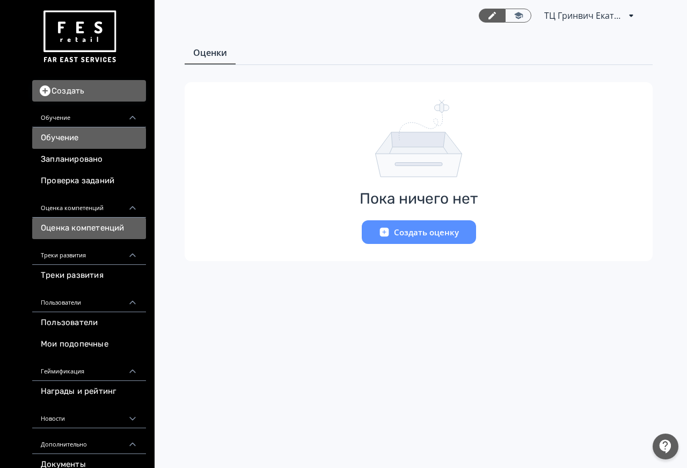
click at [92, 139] on link "Обучение" at bounding box center [89, 137] width 114 height 21
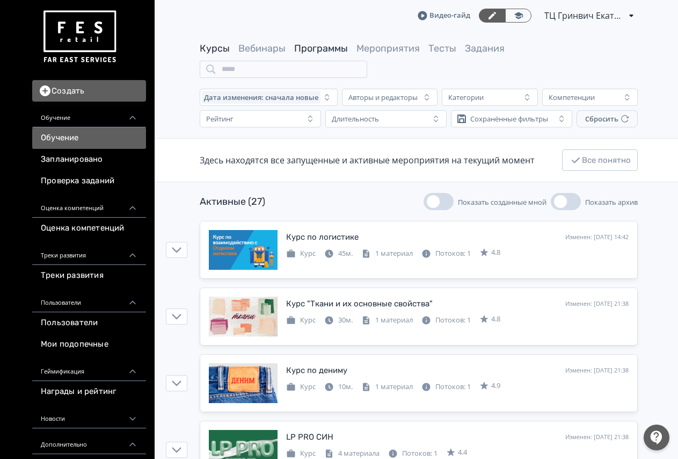
click at [308, 47] on link "Программы" at bounding box center [321, 48] width 54 height 12
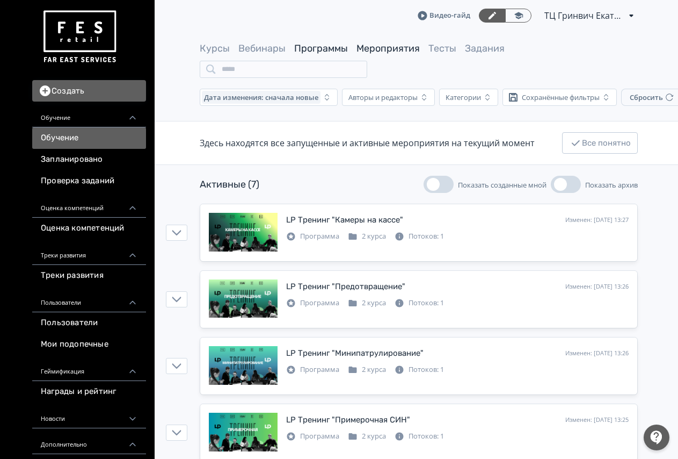
click at [387, 47] on link "Мероприятия" at bounding box center [388, 48] width 63 height 12
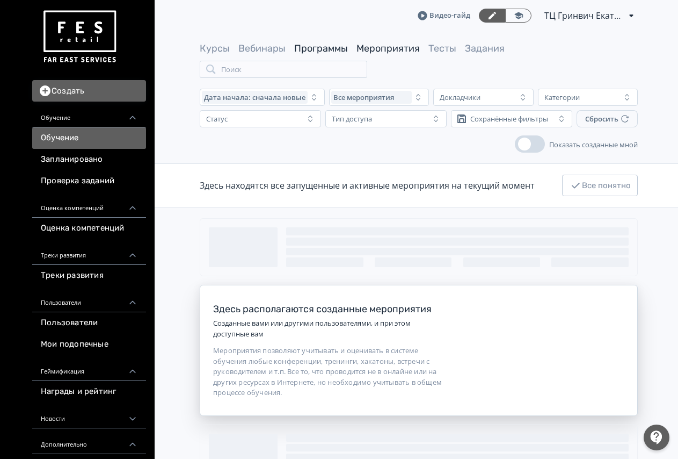
click at [334, 47] on link "Программы" at bounding box center [321, 48] width 54 height 12
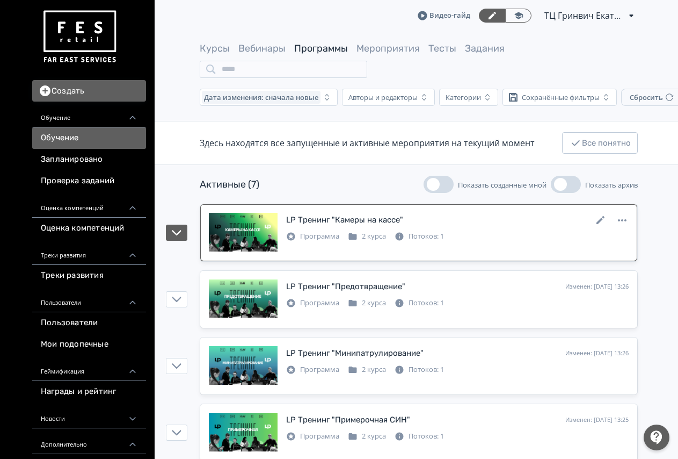
click at [325, 222] on div "LP Тренинг "Камеры на кассе"" at bounding box center [344, 220] width 117 height 12
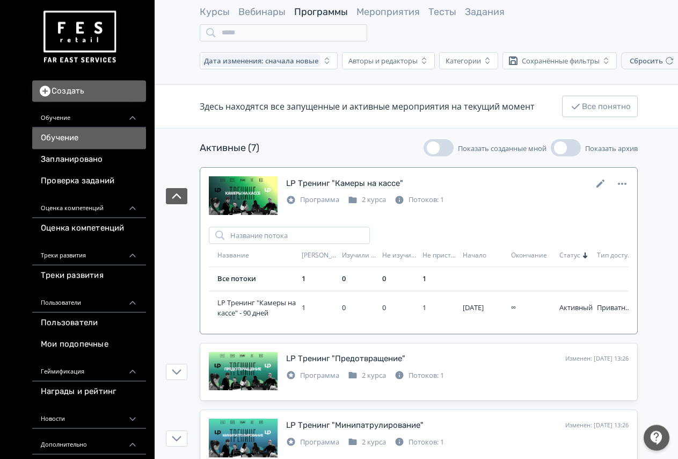
scroll to position [55, 0]
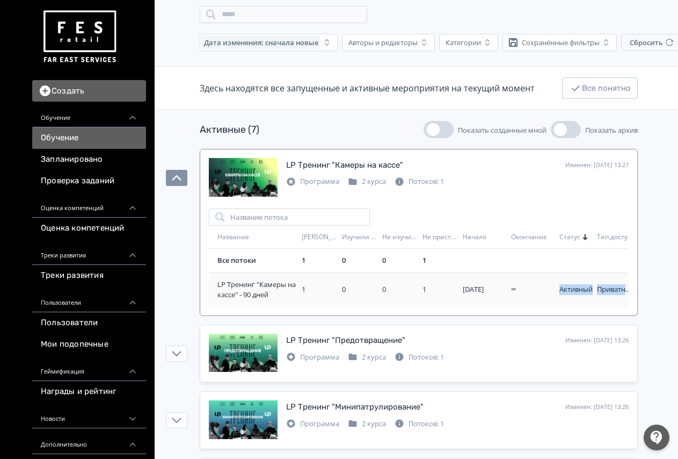
drag, startPoint x: 557, startPoint y: 289, endPoint x: 666, endPoint y: 289, distance: 108.5
click at [593, 289] on div "Активный" at bounding box center [576, 289] width 33 height 11
click at [335, 296] on td "1" at bounding box center [318, 289] width 40 height 34
click at [258, 291] on span "LP Тренинг "Камеры на кассе" - 90 дней" at bounding box center [258, 289] width 80 height 21
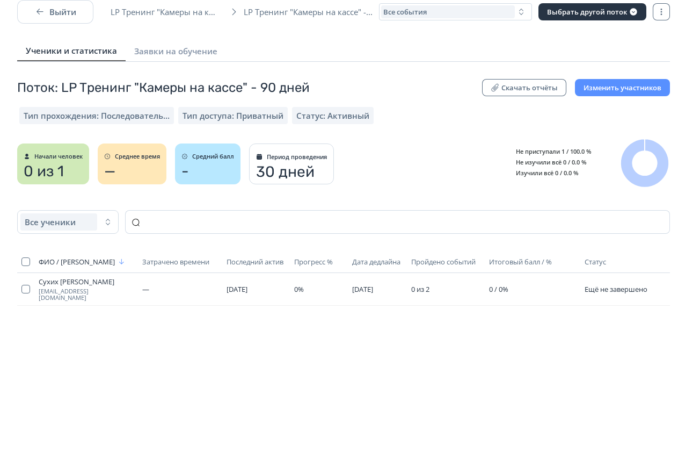
scroll to position [30, 0]
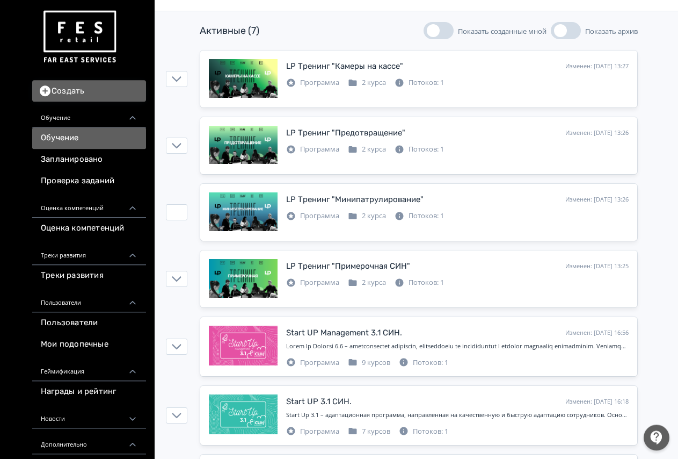
scroll to position [164, 0]
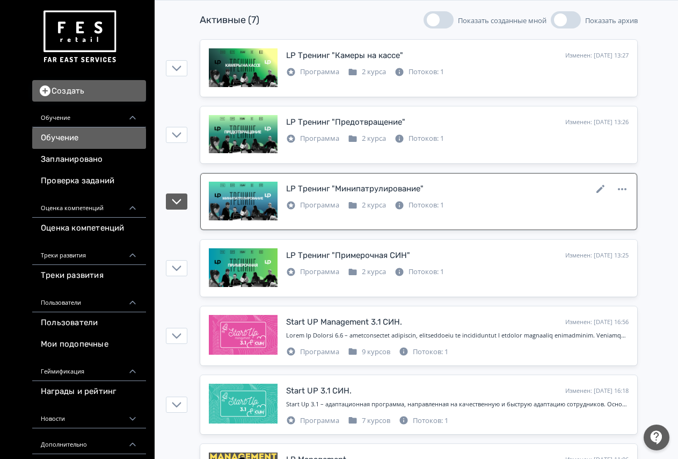
click at [326, 186] on div "LP Тренинг "Минипатрулирование"" at bounding box center [354, 189] width 137 height 12
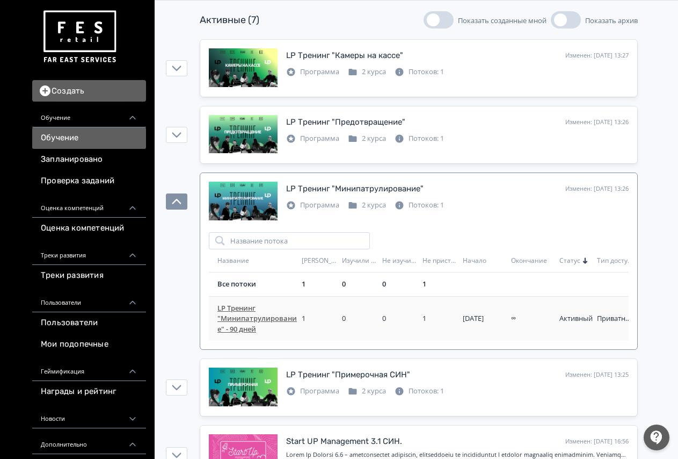
click at [252, 321] on span "LP Тренинг "Минипатрулирование" - 90 дней" at bounding box center [258, 319] width 80 height 32
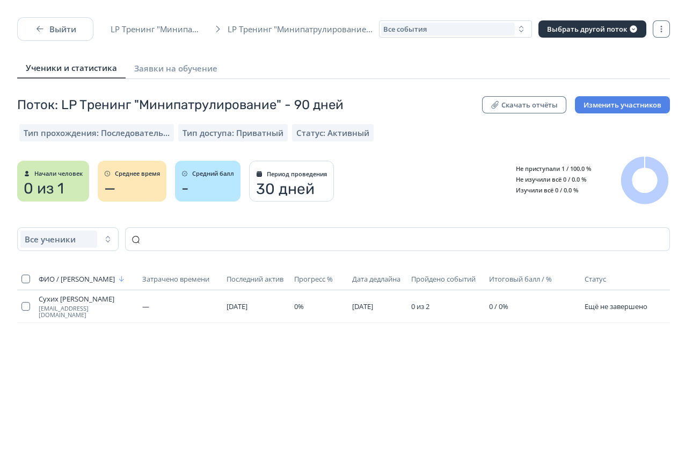
click at [641, 105] on button "Изменить участников" at bounding box center [622, 104] width 95 height 17
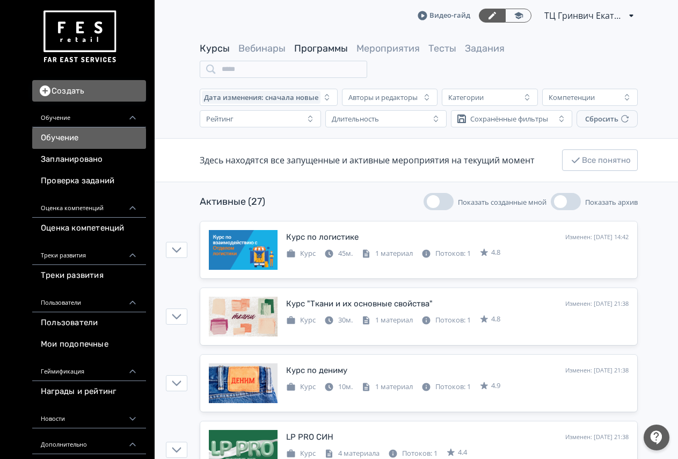
click at [338, 54] on link "Программы" at bounding box center [321, 48] width 54 height 12
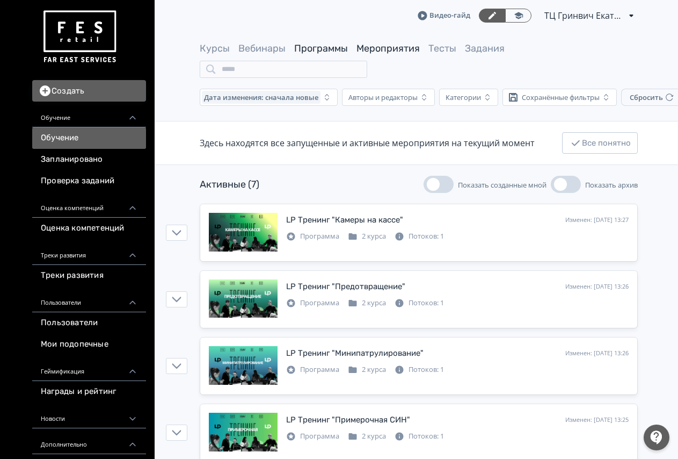
click at [383, 52] on link "Мероприятия" at bounding box center [388, 48] width 63 height 12
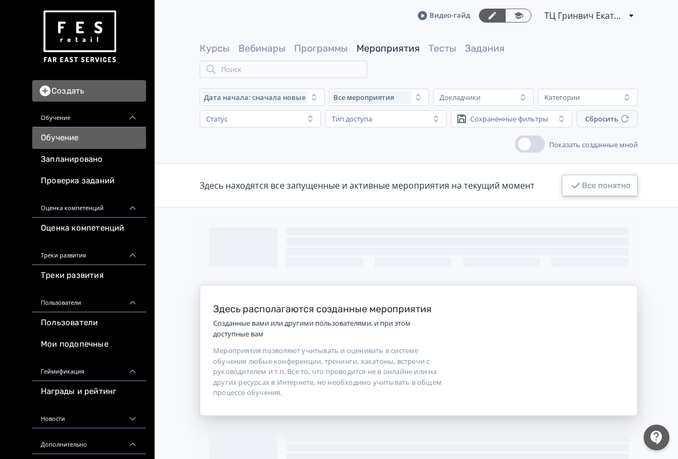
click at [575, 184] on icon "button" at bounding box center [575, 185] width 13 height 13
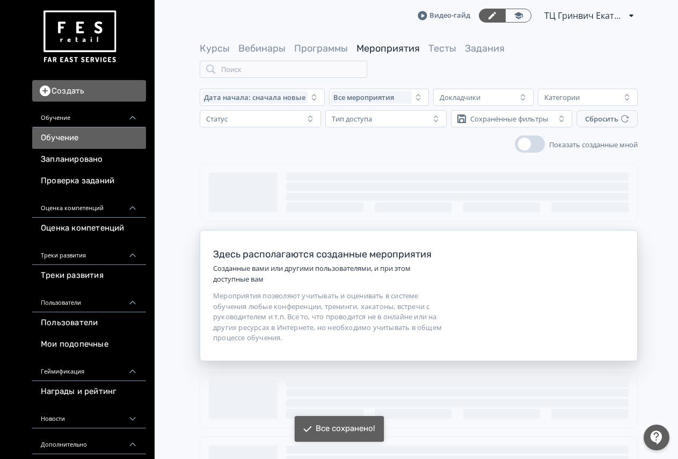
click at [524, 148] on span "button" at bounding box center [524, 143] width 13 height 13
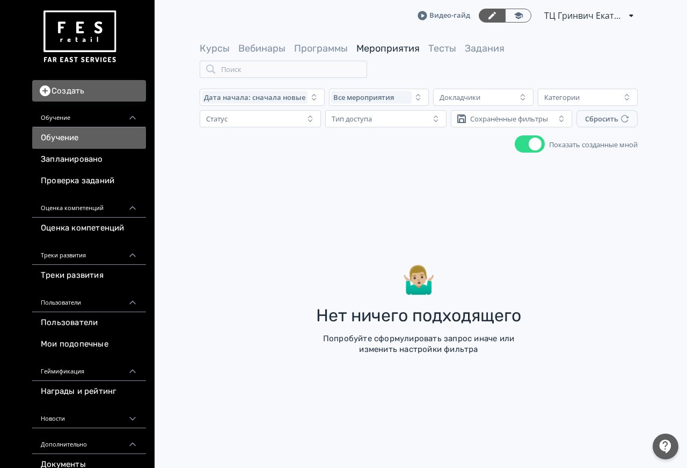
click at [524, 148] on button "Показать созданные мной" at bounding box center [530, 143] width 30 height 17
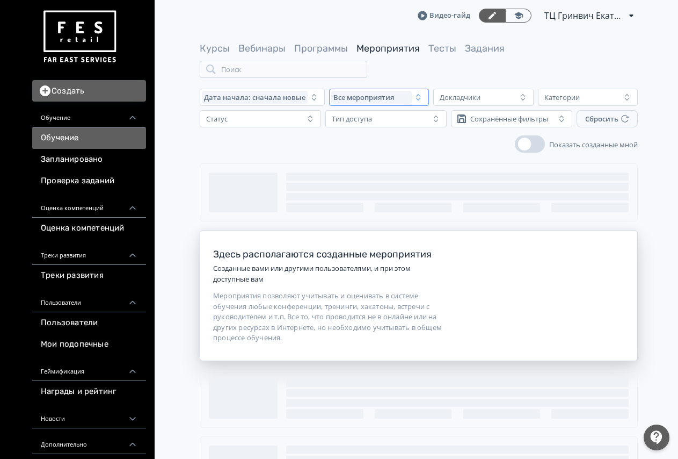
click at [410, 102] on div "Все мероприятия" at bounding box center [371, 97] width 81 height 13
click at [445, 157] on main "Курсы Вебинары Программы Мероприятия Тесты Задания Поиск Дата начала: сначала н…" at bounding box center [418, 301] width 537 height 540
click at [391, 124] on div "Тип доступа" at bounding box center [379, 118] width 102 height 13
click at [304, 143] on div "Показать созданные мной" at bounding box center [419, 143] width 438 height 17
click at [445, 102] on div "Докладчики" at bounding box center [460, 97] width 41 height 9
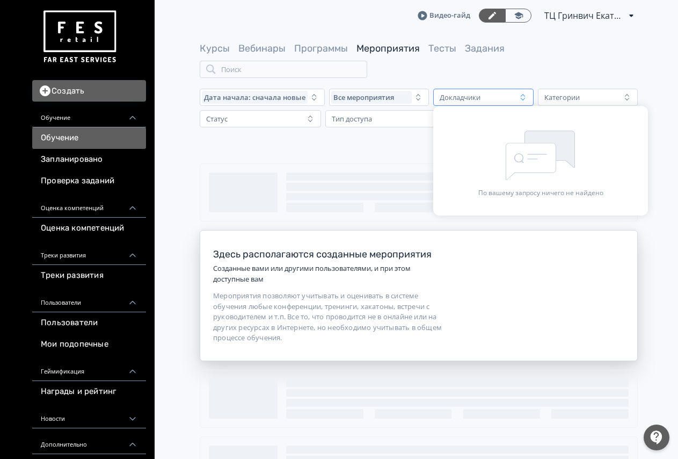
click at [362, 166] on div "Здесь располагаются созданные мероприятия Созданные вами или другими пользовате…" at bounding box center [418, 361] width 537 height 397
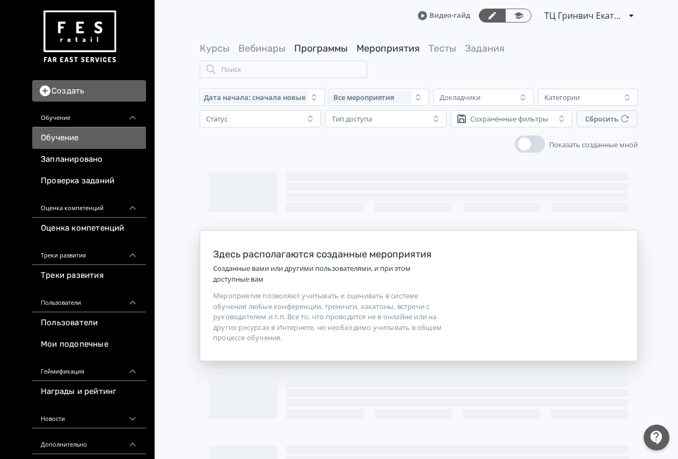
click at [333, 47] on link "Программы" at bounding box center [321, 48] width 54 height 12
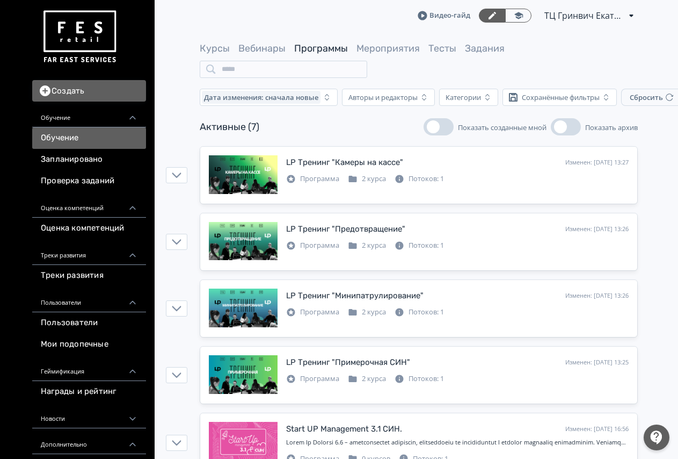
scroll to position [164, 0]
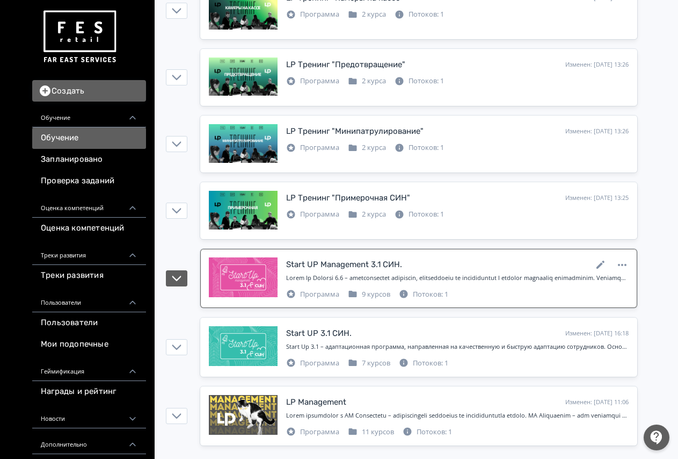
click at [255, 271] on div at bounding box center [243, 277] width 69 height 40
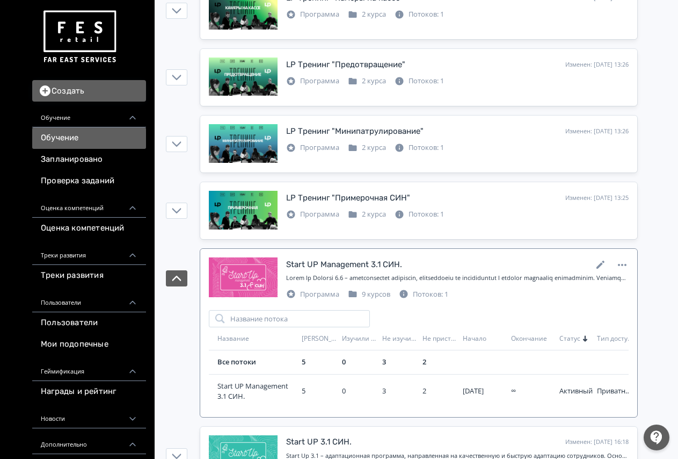
click at [348, 270] on div "Start UP Management 3.1 СИН." at bounding box center [344, 264] width 116 height 12
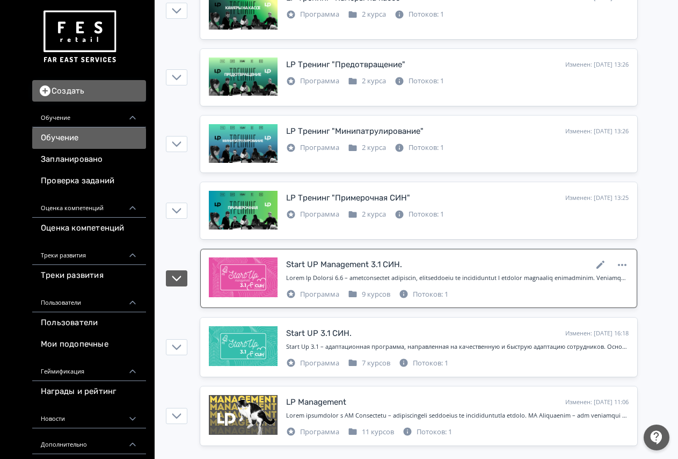
click at [348, 269] on div "Start UP Management 3.1 СИН." at bounding box center [344, 264] width 116 height 12
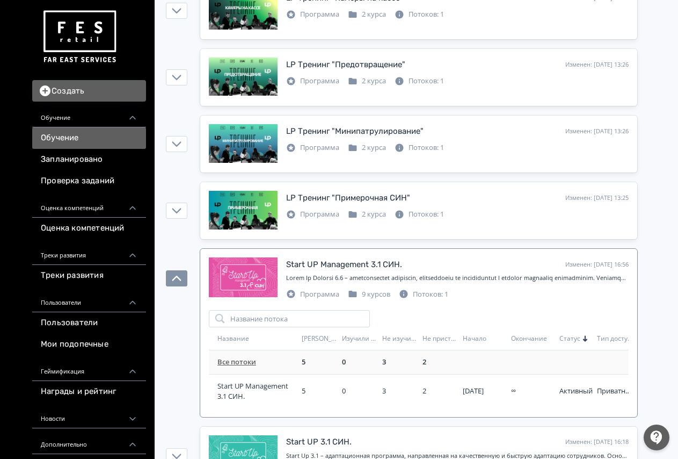
click at [247, 366] on link "Все потоки" at bounding box center [237, 362] width 39 height 10
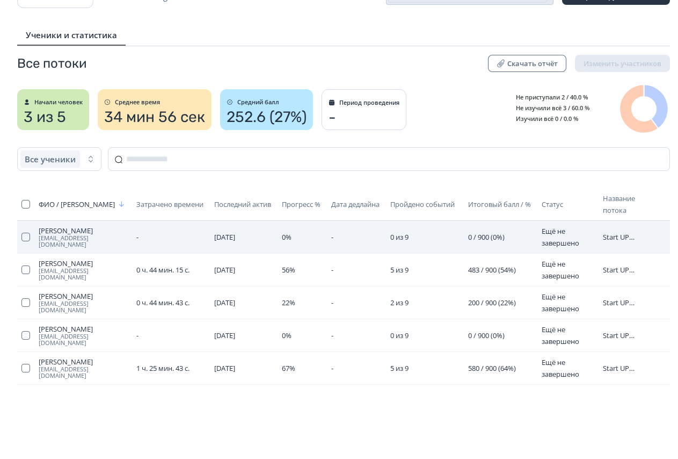
scroll to position [49, 0]
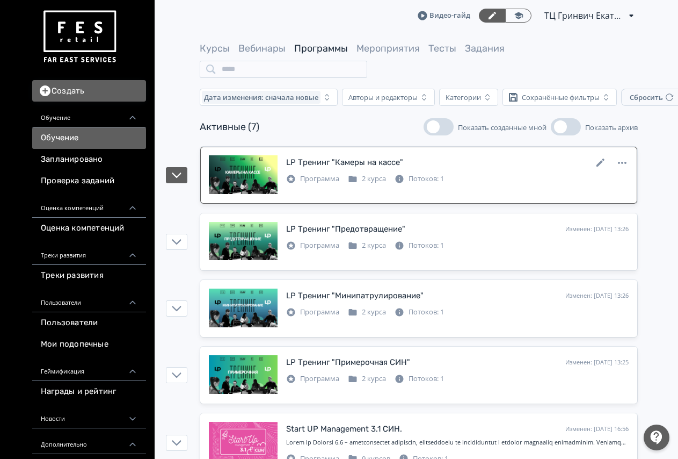
click at [371, 163] on div "LP Тренинг "Камеры на кассе"" at bounding box center [344, 162] width 117 height 12
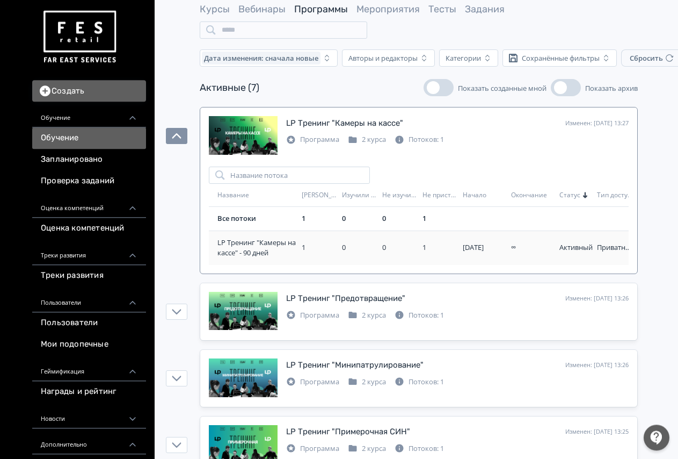
scroll to position [55, 0]
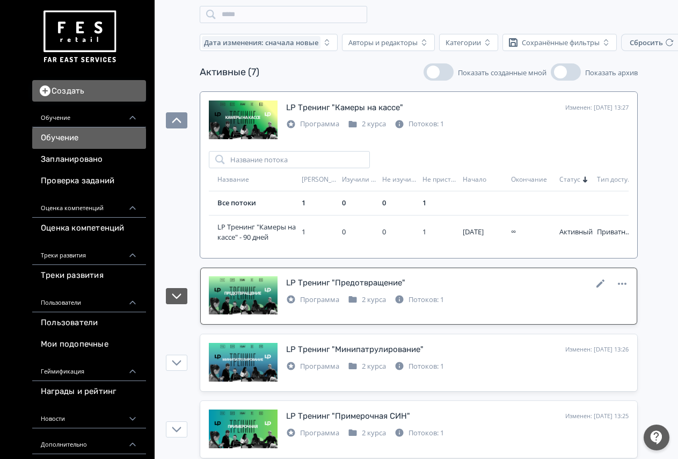
click at [312, 287] on div "LP Тренинг "Предотвращение"" at bounding box center [345, 283] width 119 height 12
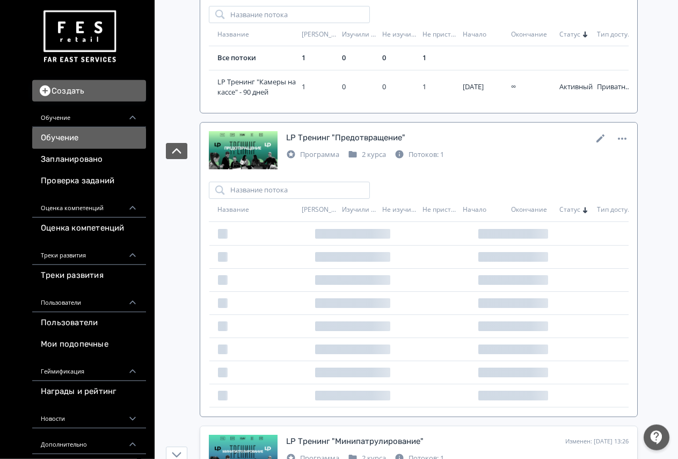
scroll to position [219, 0]
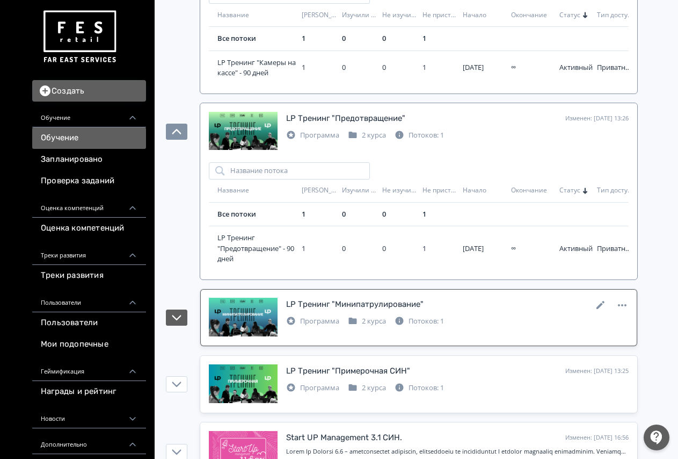
click at [321, 316] on div "Программа" at bounding box center [312, 321] width 53 height 11
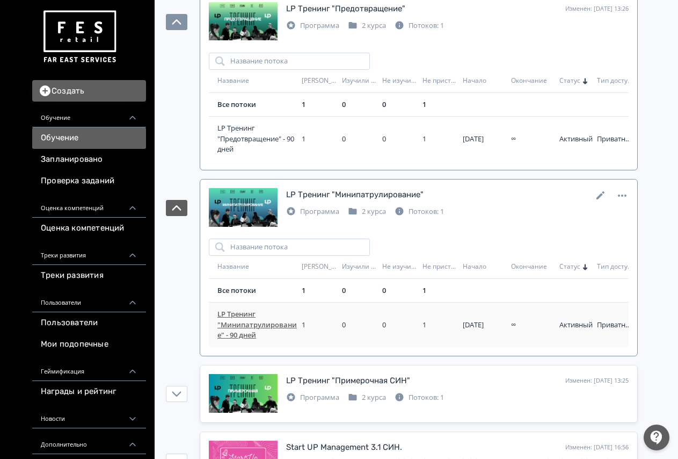
click at [255, 313] on span "LP Тренинг "Минипатрулирование" - 90 дней" at bounding box center [258, 325] width 80 height 32
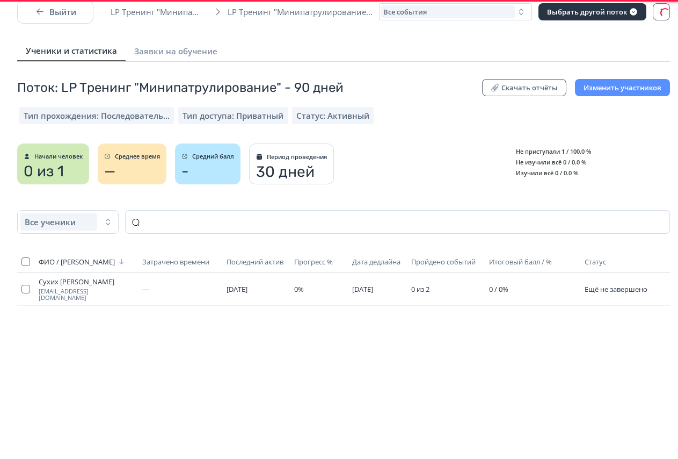
scroll to position [26, 0]
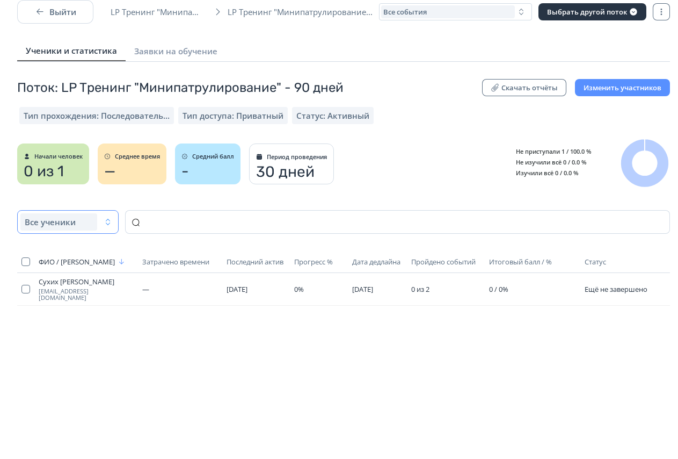
click at [112, 218] on icon "button" at bounding box center [108, 222] width 9 height 9
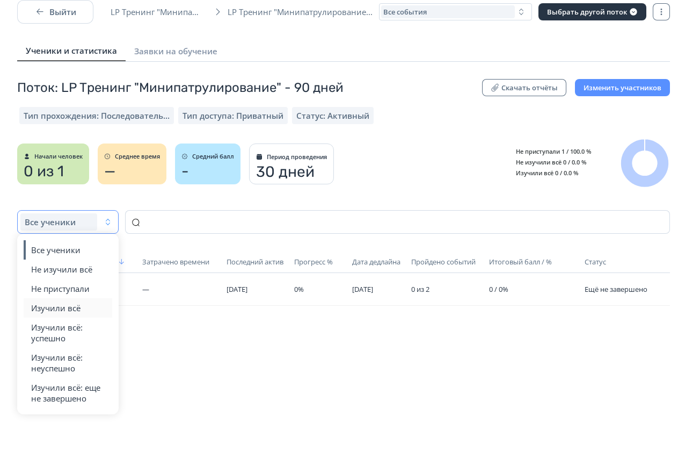
scroll to position [30, 0]
click at [197, 316] on div "ФИО / Логин Затрачено времени Последний актив Прогресс % Дата дедлайна Пройдено…" at bounding box center [343, 321] width 653 height 141
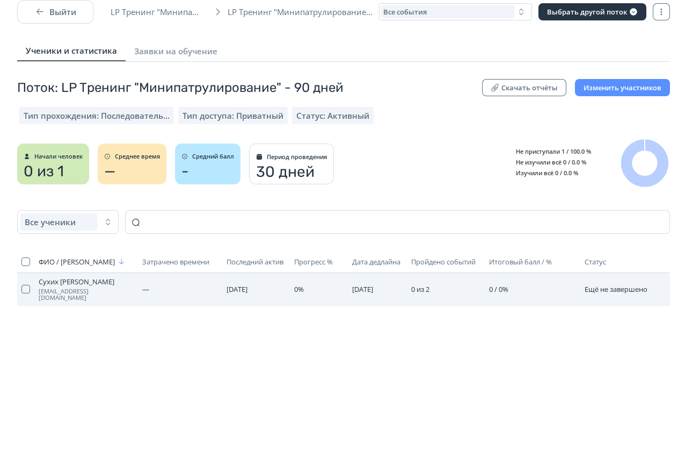
click at [330, 273] on td "0%" at bounding box center [319, 289] width 58 height 33
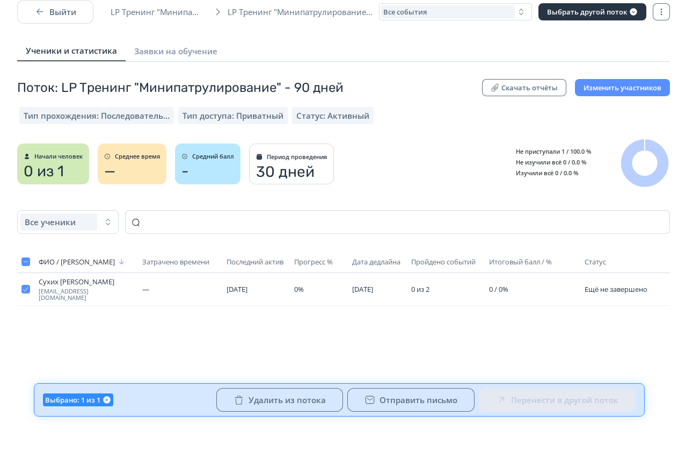
click at [403, 329] on div "ФИО / Логин Затрачено времени Последний актив Прогресс % Дата дедлайна Пройдено…" at bounding box center [343, 321] width 653 height 141
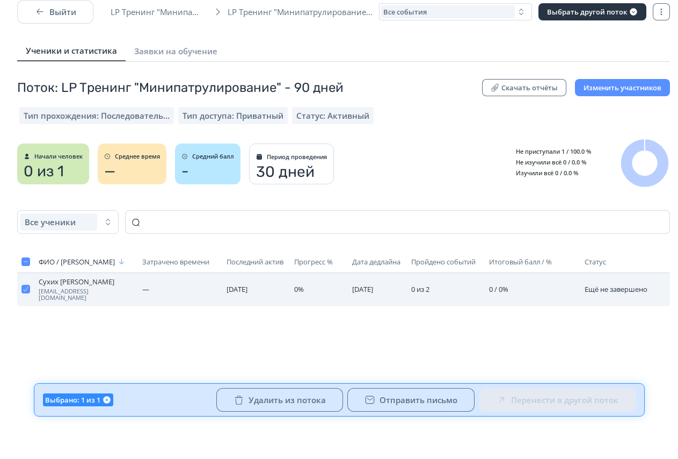
click at [371, 282] on td "[DATE]" at bounding box center [377, 289] width 59 height 33
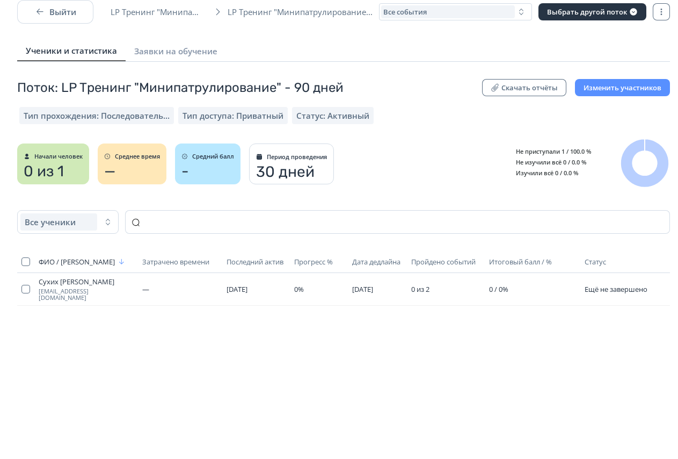
scroll to position [0, 0]
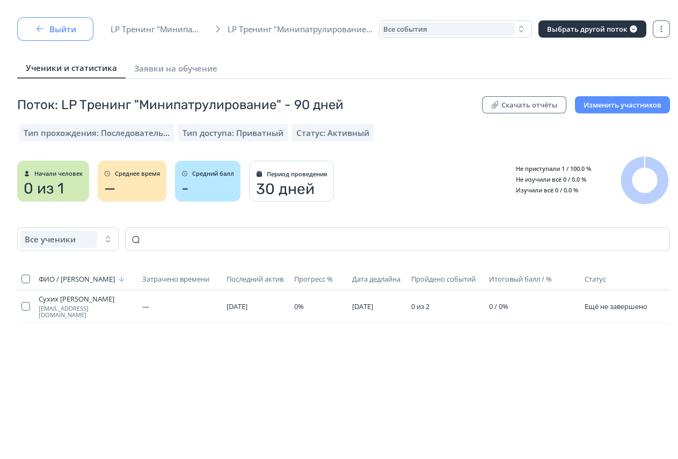
click at [42, 30] on icon "button" at bounding box center [39, 29] width 11 height 11
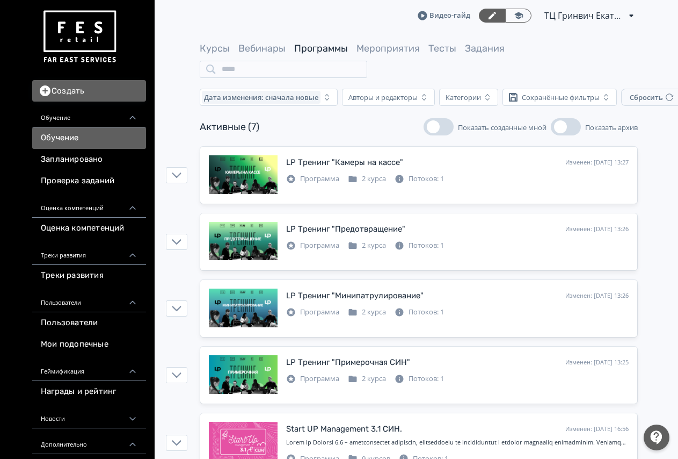
click at [318, 47] on link "Программы" at bounding box center [321, 48] width 54 height 12
click at [328, 229] on div "LP Тренинг "Предотвращение"" at bounding box center [345, 229] width 119 height 12
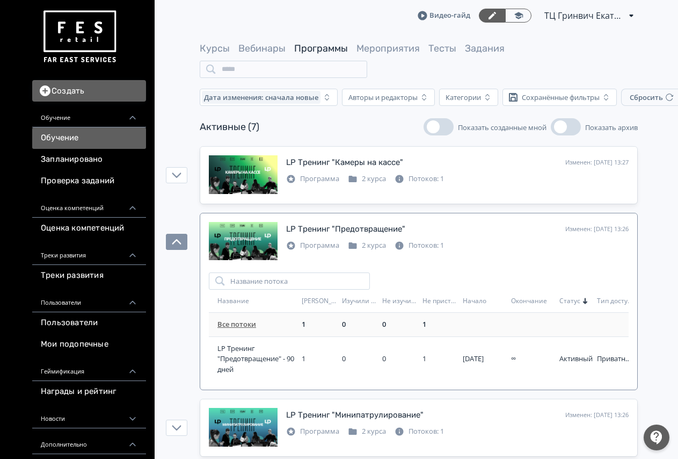
click at [240, 324] on link "Все потоки" at bounding box center [237, 324] width 39 height 10
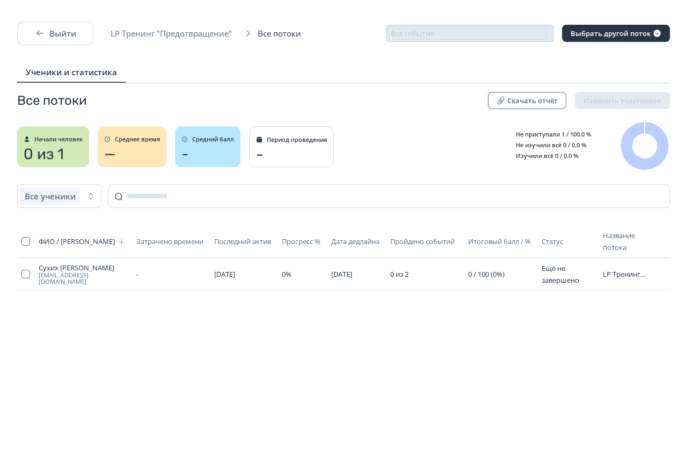
click at [76, 91] on div "Все потоки Скачать отчёт Изменить участников Начали человек 0 из 1 Среднее врем…" at bounding box center [344, 229] width 670 height 293
click at [236, 182] on div "Все потоки Скачать отчёт Изменить участников Начали человек 0 из 1 Среднее врем…" at bounding box center [344, 229] width 670 height 293
click at [171, 226] on th "Затрачено времени" at bounding box center [171, 241] width 78 height 33
click at [57, 40] on button "Выйти" at bounding box center [55, 33] width 76 height 24
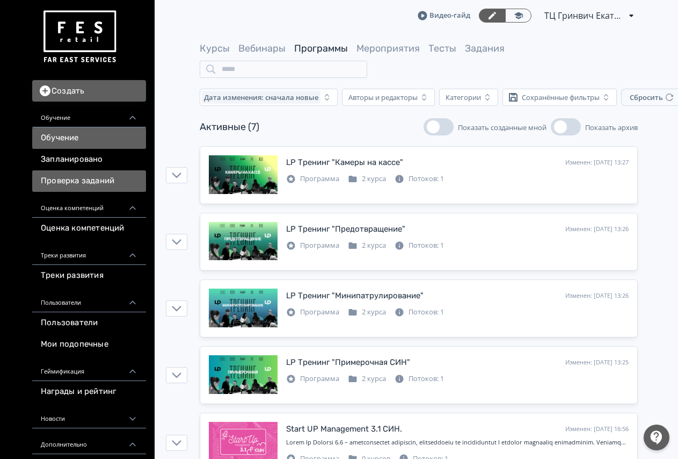
click at [100, 185] on link "Проверка заданий" at bounding box center [89, 180] width 114 height 21
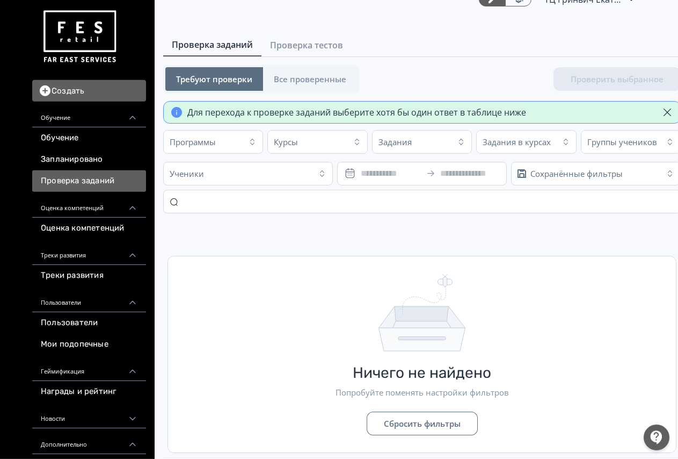
scroll to position [26, 0]
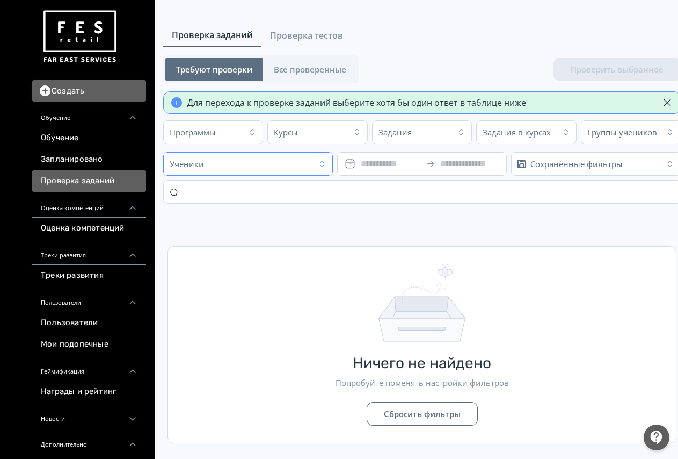
click at [306, 169] on div "Ученики" at bounding box center [238, 163] width 145 height 17
click at [413, 208] on div "Проверка заданий Проверка тестов Требуют проверки Все проверенные Проверить выб…" at bounding box center [418, 236] width 537 height 424
click at [307, 166] on div "Ученики" at bounding box center [238, 163] width 145 height 17
click at [241, 201] on div at bounding box center [270, 191] width 215 height 31
click at [370, 211] on div "Не удалось найти данные по вашему запросу." at bounding box center [270, 261] width 215 height 110
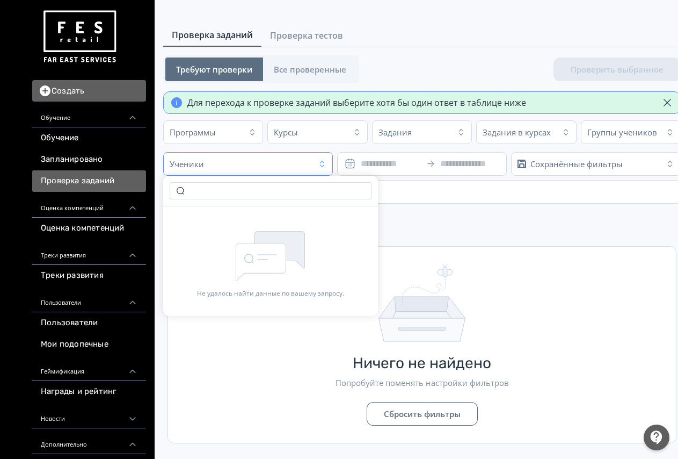
click at [413, 218] on td "Ничего не найдено Попробуйте поменять настройки фильтров Сбросить фильтры" at bounding box center [422, 330] width 518 height 236
click at [278, 187] on input "text" at bounding box center [422, 192] width 518 height 24
click at [279, 218] on td "Ничего не найдено Попробуйте поменять настройки фильтров Сбросить фильтры" at bounding box center [422, 330] width 518 height 236
